Goal: Task Accomplishment & Management: Use online tool/utility

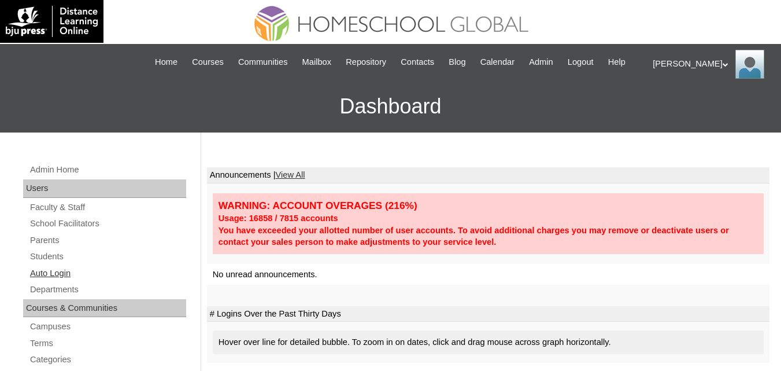
click at [54, 280] on link "Auto Login" at bounding box center [107, 273] width 157 height 14
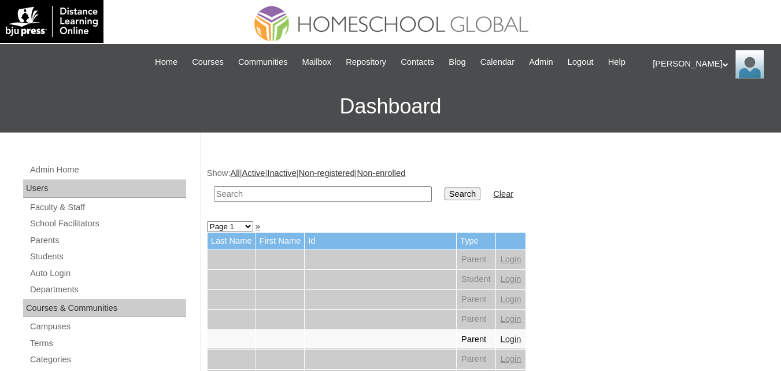
click at [278, 202] on input "text" at bounding box center [323, 194] width 218 height 16
paste input "Yulan"
type input "Yulan"
click at [445, 200] on input "Search" at bounding box center [463, 193] width 36 height 13
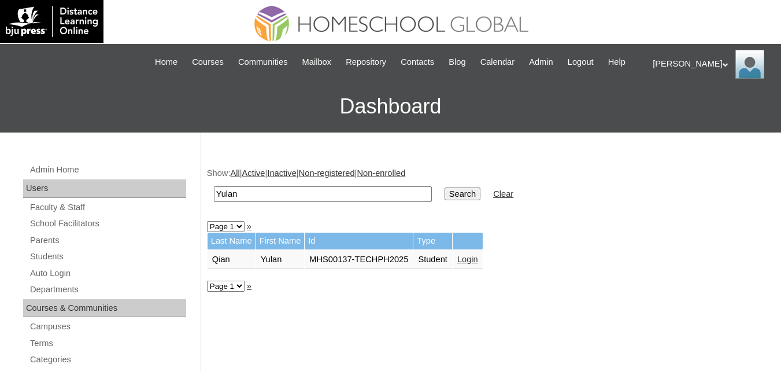
click at [476, 264] on link "Login" at bounding box center [467, 258] width 21 height 9
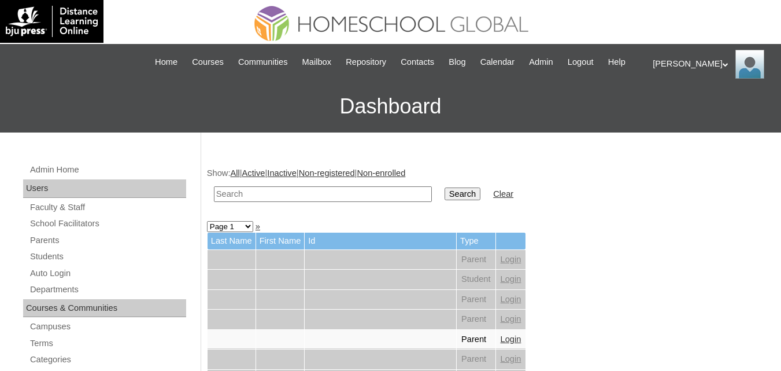
click at [214, 54] on div "|N|Staff|| Skip to Main Content Skip to Sub Navigation Home Courses Communities…" at bounding box center [390, 62] width 501 height 25
click at [210, 63] on span "Courses" at bounding box center [208, 62] width 32 height 13
